Goal: Check status: Check status

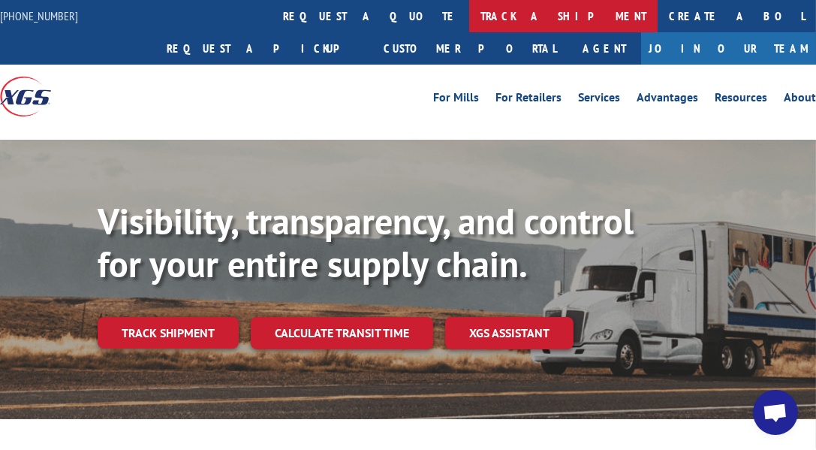
click at [469, 15] on link "track a shipment" at bounding box center [563, 16] width 188 height 32
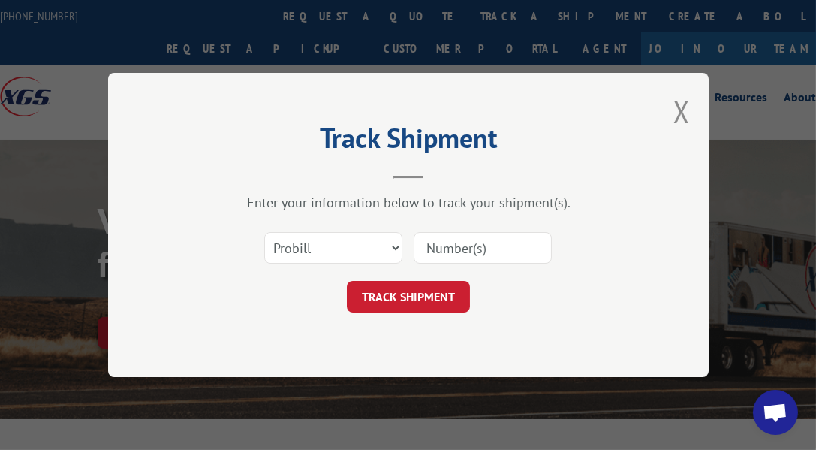
click at [456, 248] on input at bounding box center [482, 248] width 138 height 32
type input "17402092"
click at [414, 299] on button "TRACK SHIPMENT" at bounding box center [408, 297] width 123 height 32
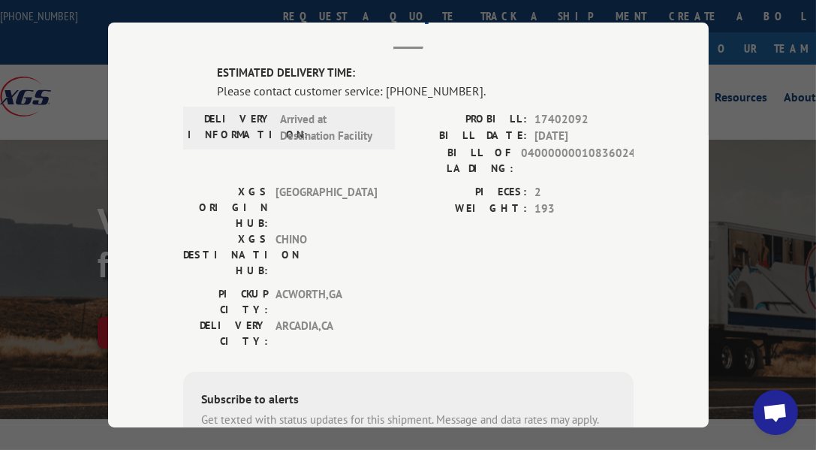
scroll to position [79, 0]
click at [381, 210] on div "XGS ORIGIN HUB: TUNNEL HILL XGS DESTINATION HUB: CHINO PIECES: 2 WEIGHT: 193" at bounding box center [408, 235] width 450 height 102
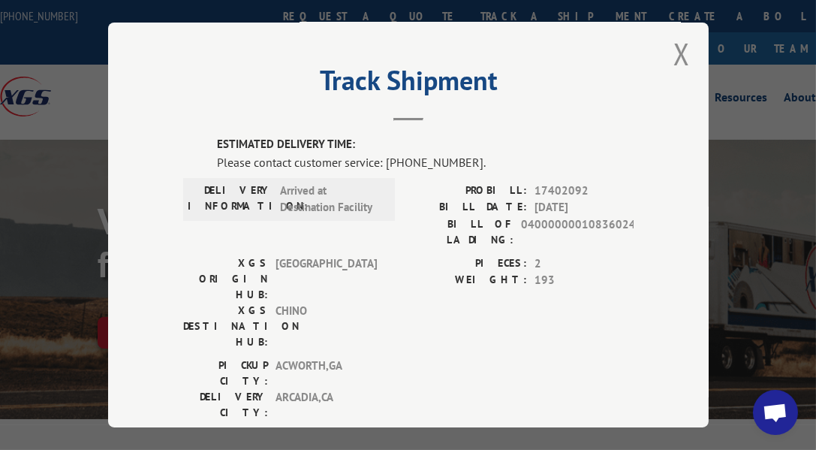
scroll to position [0, 0]
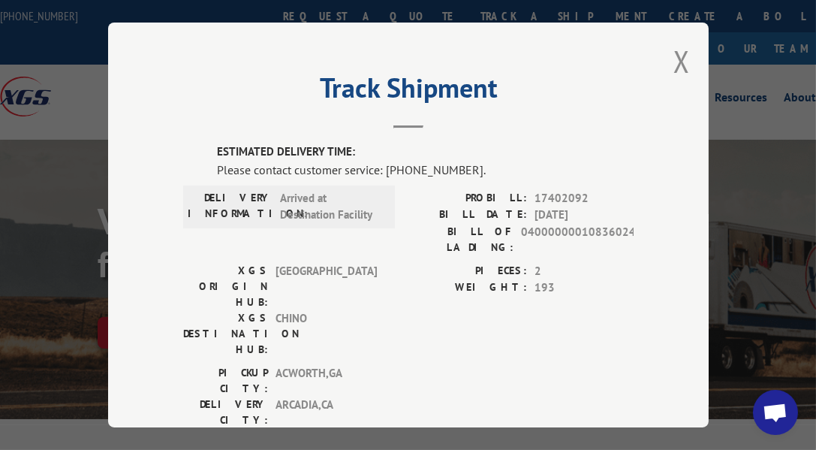
click at [381, 164] on div "Please contact customer service: [PHONE_NUMBER]." at bounding box center [425, 170] width 416 height 18
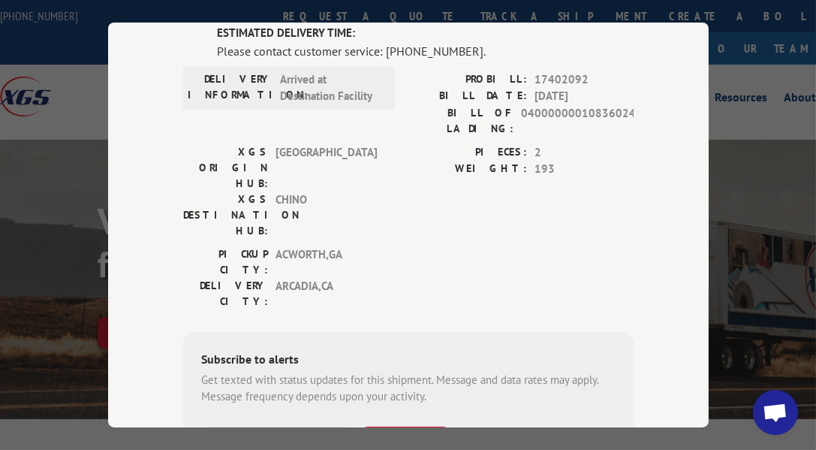
scroll to position [230, 0]
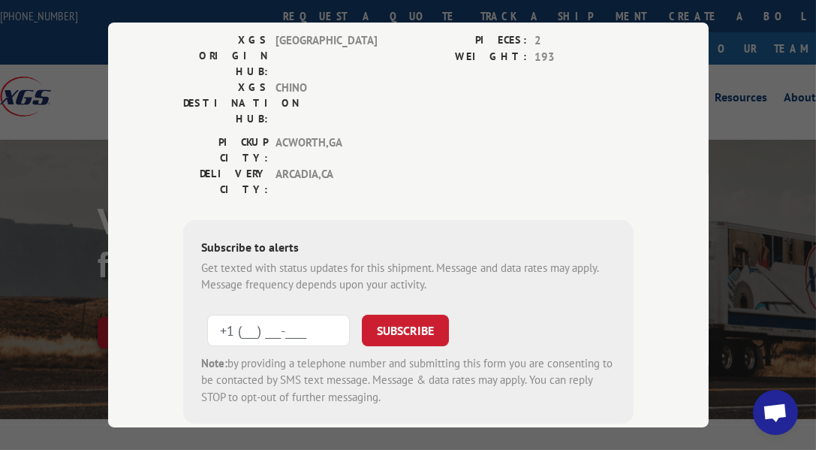
click at [307, 314] on input "+1 (___) ___-____" at bounding box center [278, 330] width 143 height 32
click at [227, 314] on input "+1 (616) 199-08__" at bounding box center [278, 330] width 143 height 32
click at [300, 314] on input "+1 (_16) 199-08__" at bounding box center [278, 330] width 143 height 32
type input "[PHONE_NUMBER]"
click at [422, 314] on button "SUBSCRIBE" at bounding box center [405, 330] width 87 height 32
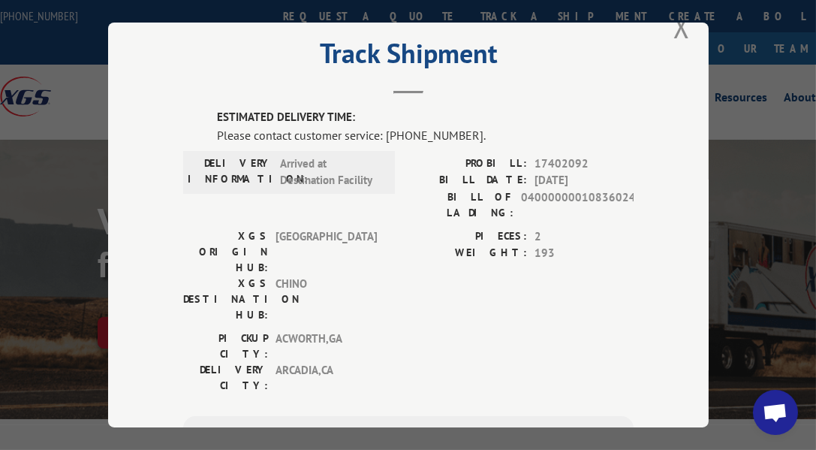
scroll to position [0, 0]
